Goal: Book appointment/travel/reservation

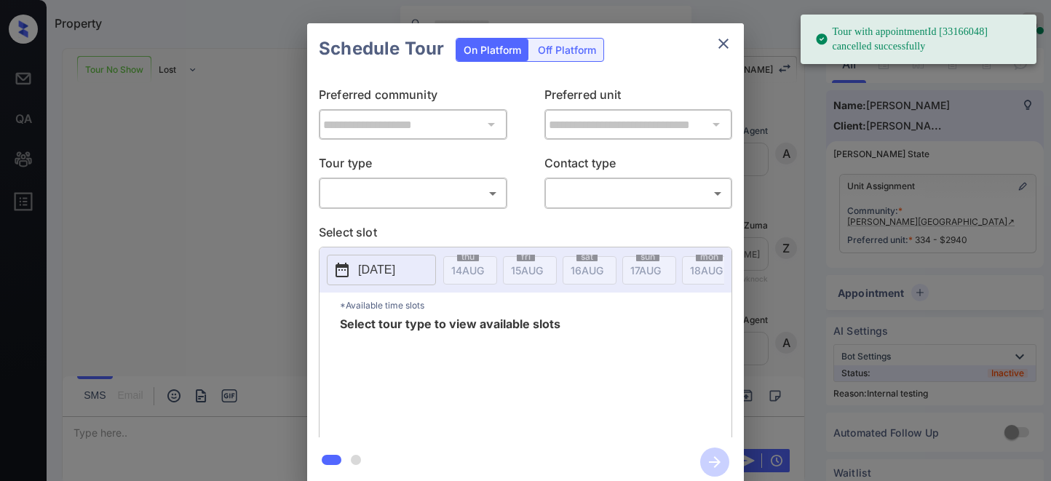
click at [424, 200] on body "Tour with appointmentId [33166048] cancelled successfully Property [PERSON_NAME…" at bounding box center [525, 240] width 1051 height 481
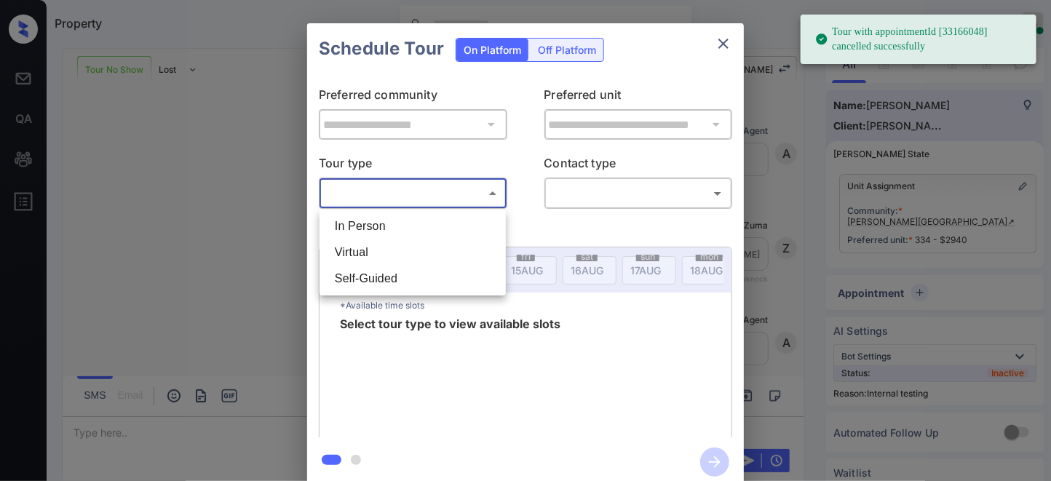
scroll to position [6811, 0]
click at [427, 246] on li "Virtual" at bounding box center [412, 253] width 179 height 26
type input "*******"
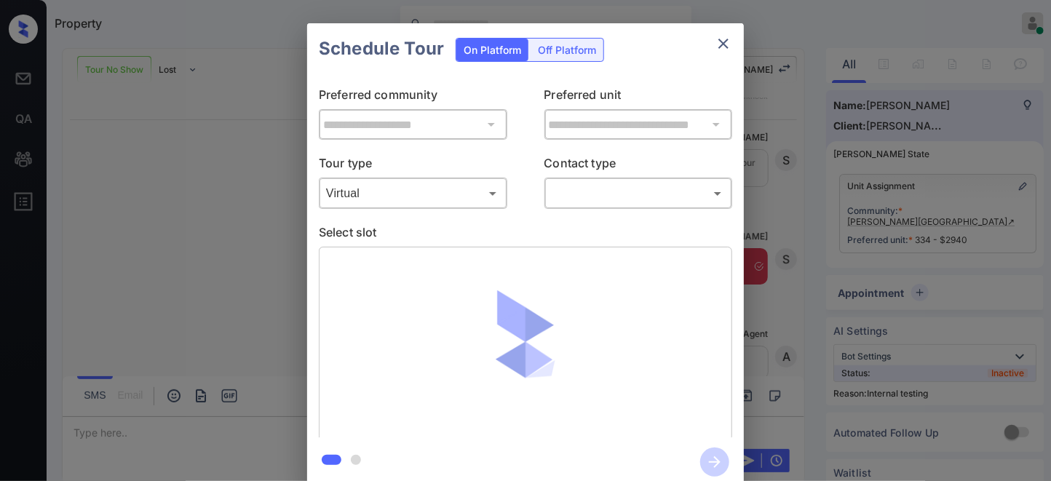
click at [605, 210] on div "**********" at bounding box center [525, 255] width 437 height 363
click at [609, 194] on body "Property [PERSON_NAME] Online Set yourself offline Set yourself on break Profil…" at bounding box center [525, 240] width 1051 height 481
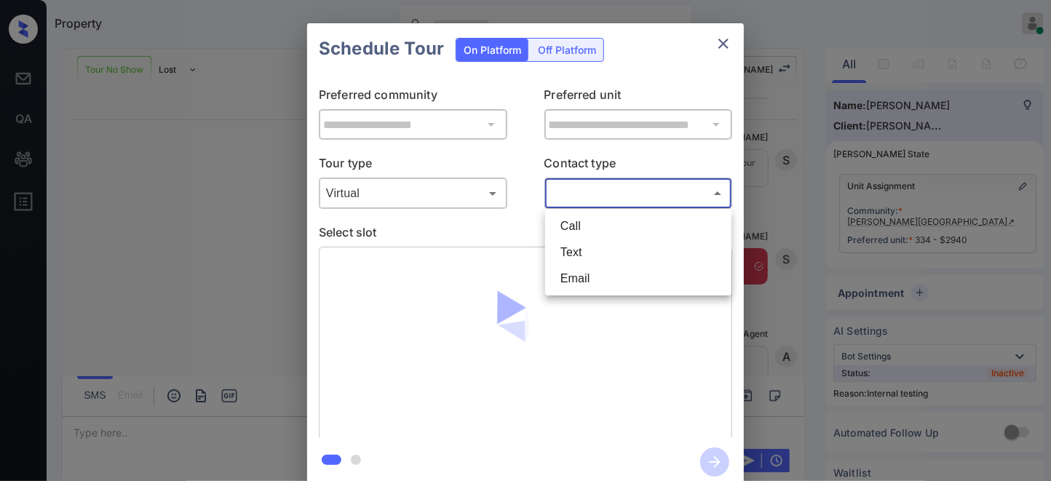
click at [593, 230] on li "Call" at bounding box center [638, 226] width 179 height 26
type input "****"
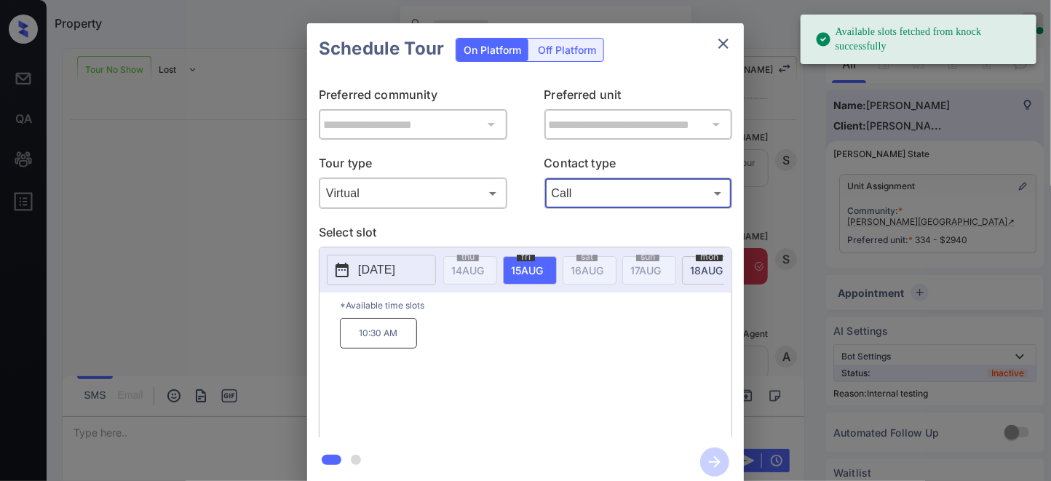
click at [395, 268] on p "[DATE]" at bounding box center [376, 269] width 37 height 17
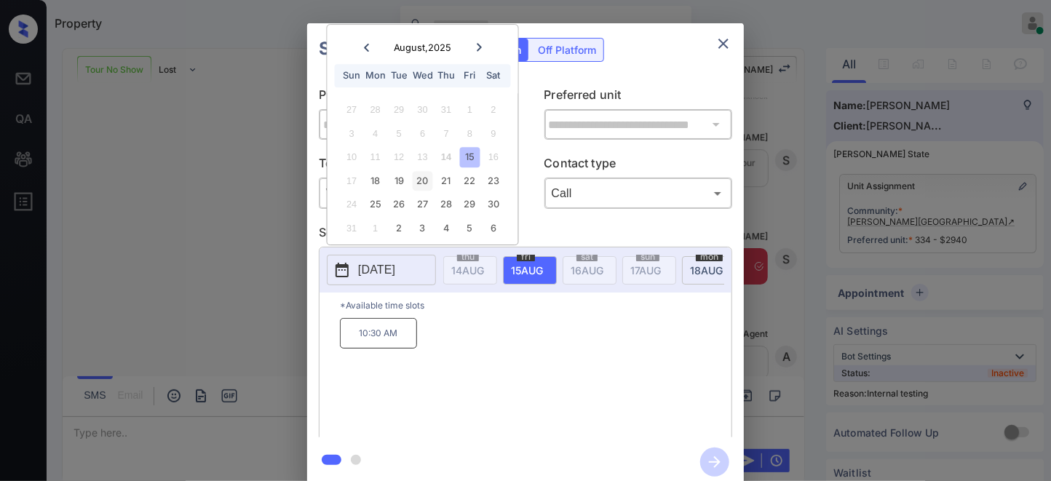
click at [424, 181] on div "20" at bounding box center [423, 181] width 20 height 20
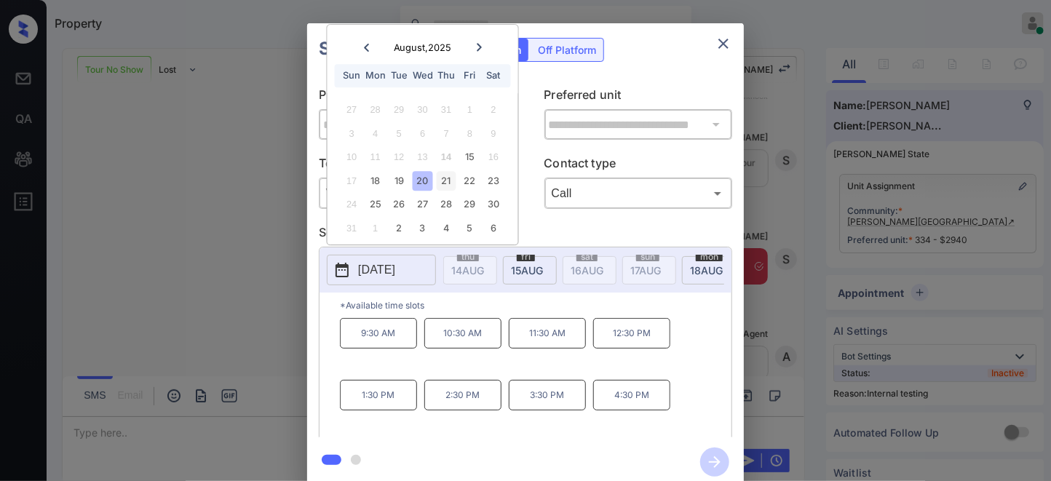
click at [438, 183] on div "21" at bounding box center [447, 181] width 20 height 20
click at [419, 186] on div "20" at bounding box center [423, 181] width 20 height 20
click at [448, 178] on div "21" at bounding box center [447, 181] width 20 height 20
click at [577, 230] on p "Select slot" at bounding box center [526, 235] width 414 height 23
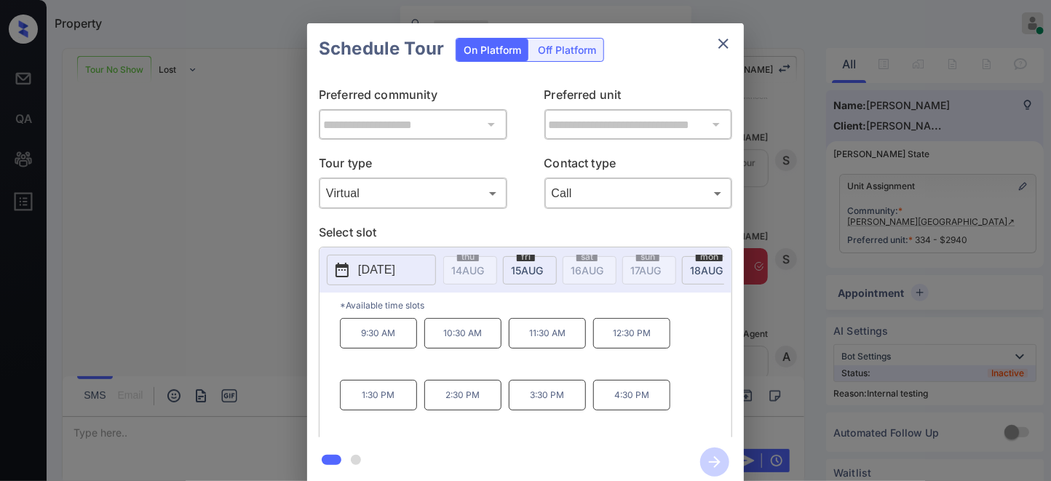
click at [395, 274] on p "[DATE]" at bounding box center [376, 269] width 37 height 17
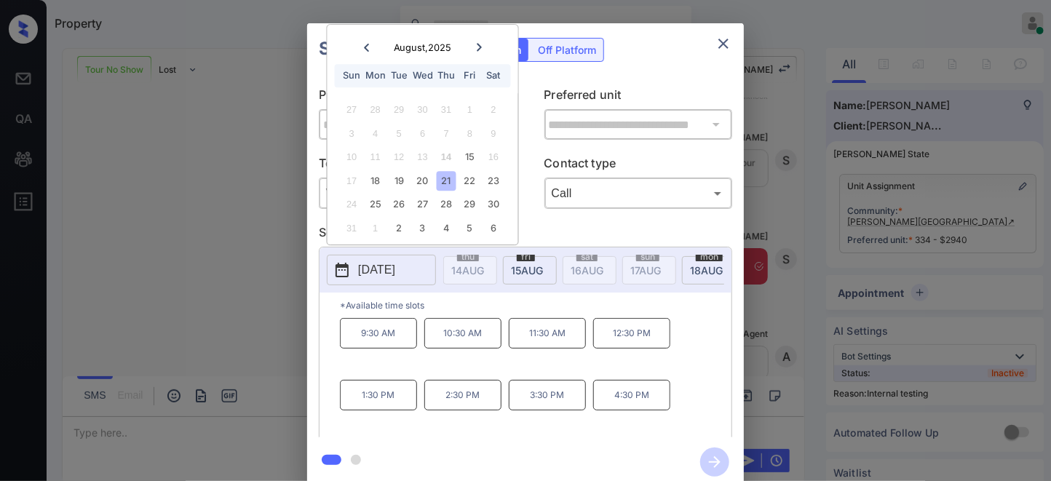
click at [461, 398] on p "2:30 PM" at bounding box center [463, 395] width 77 height 31
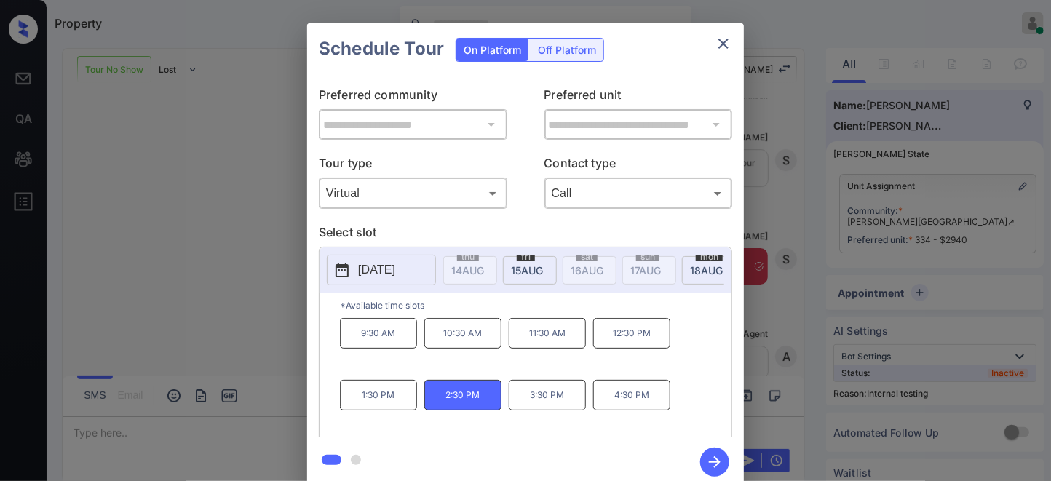
click at [717, 457] on icon "button" at bounding box center [715, 462] width 29 height 29
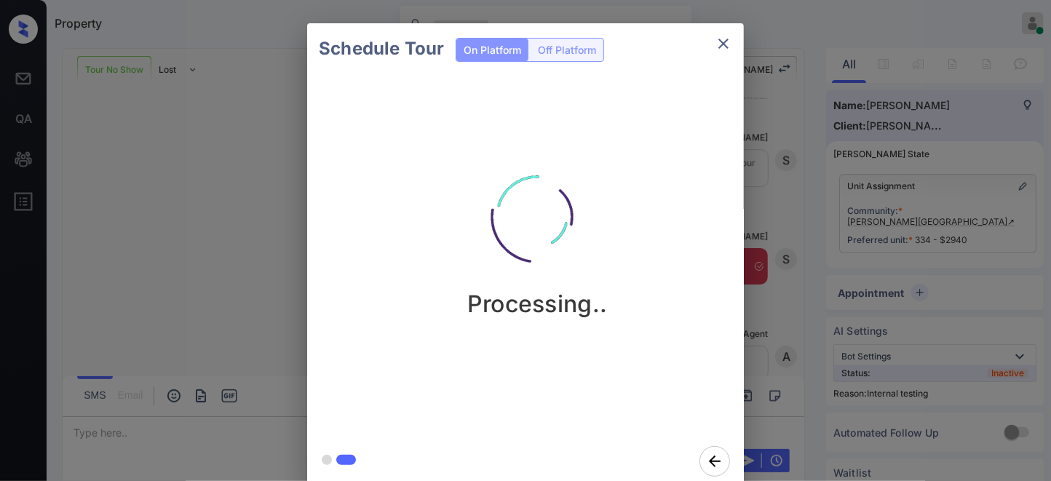
click at [636, 135] on div "Processing.." at bounding box center [537, 255] width 460 height 362
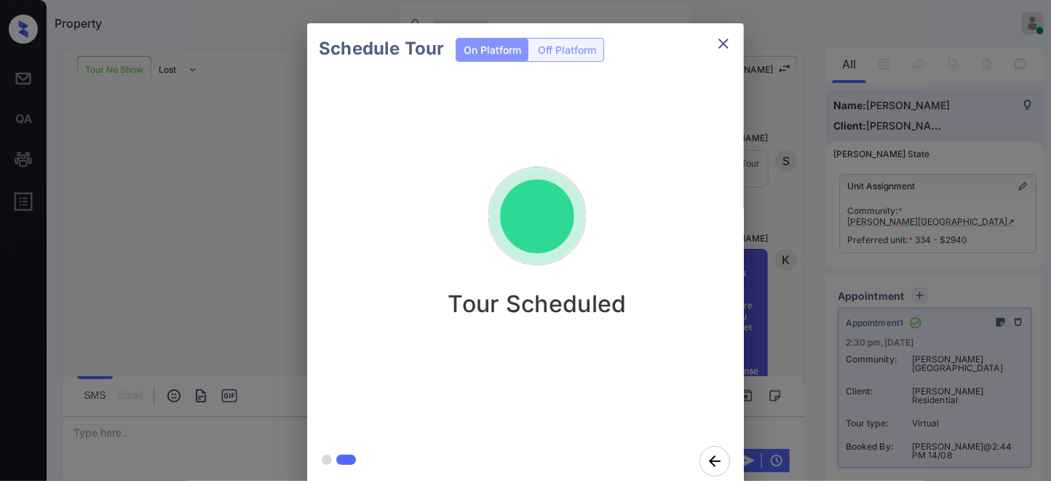
click at [722, 35] on icon "close" at bounding box center [723, 43] width 17 height 17
